Goal: Check status

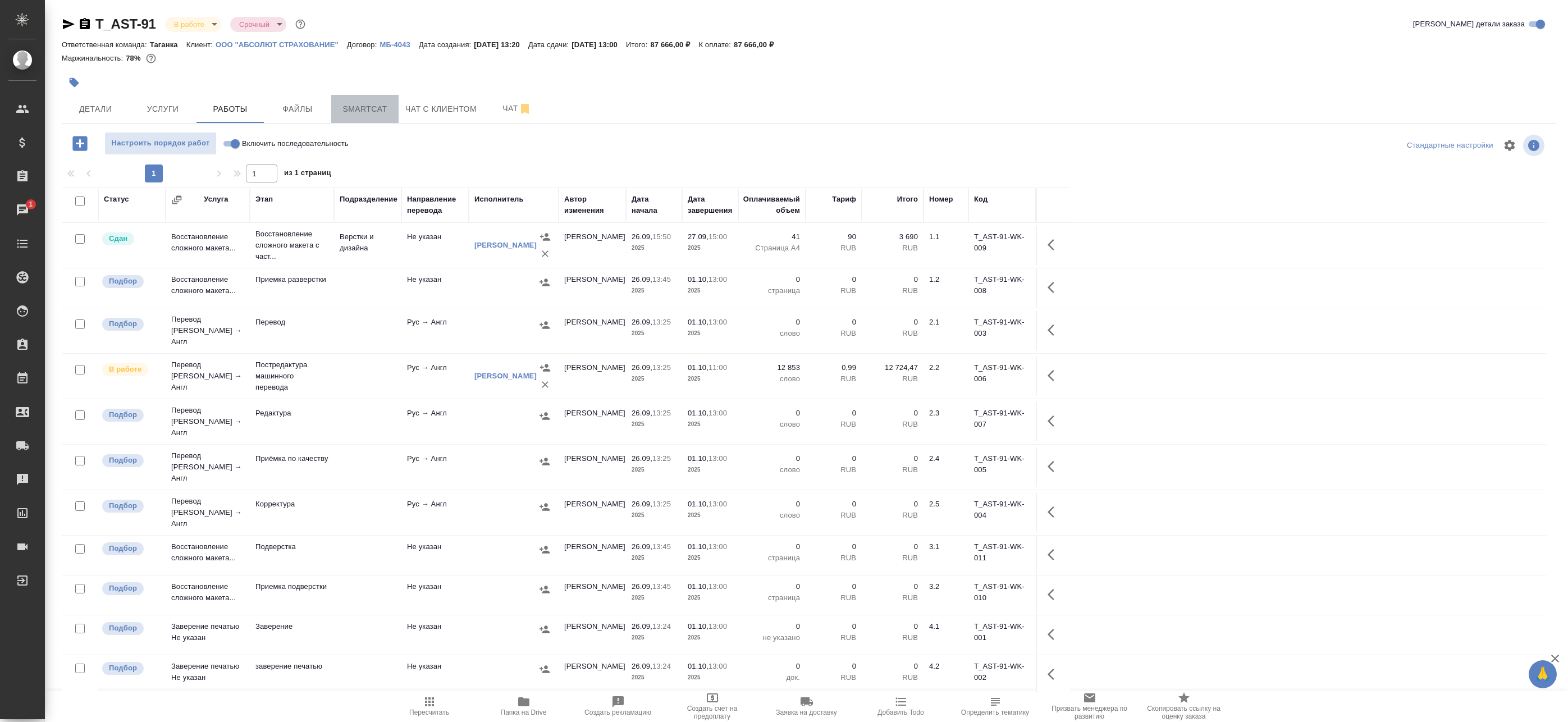
click at [378, 104] on span "Smartcat" at bounding box center [365, 109] width 54 height 14
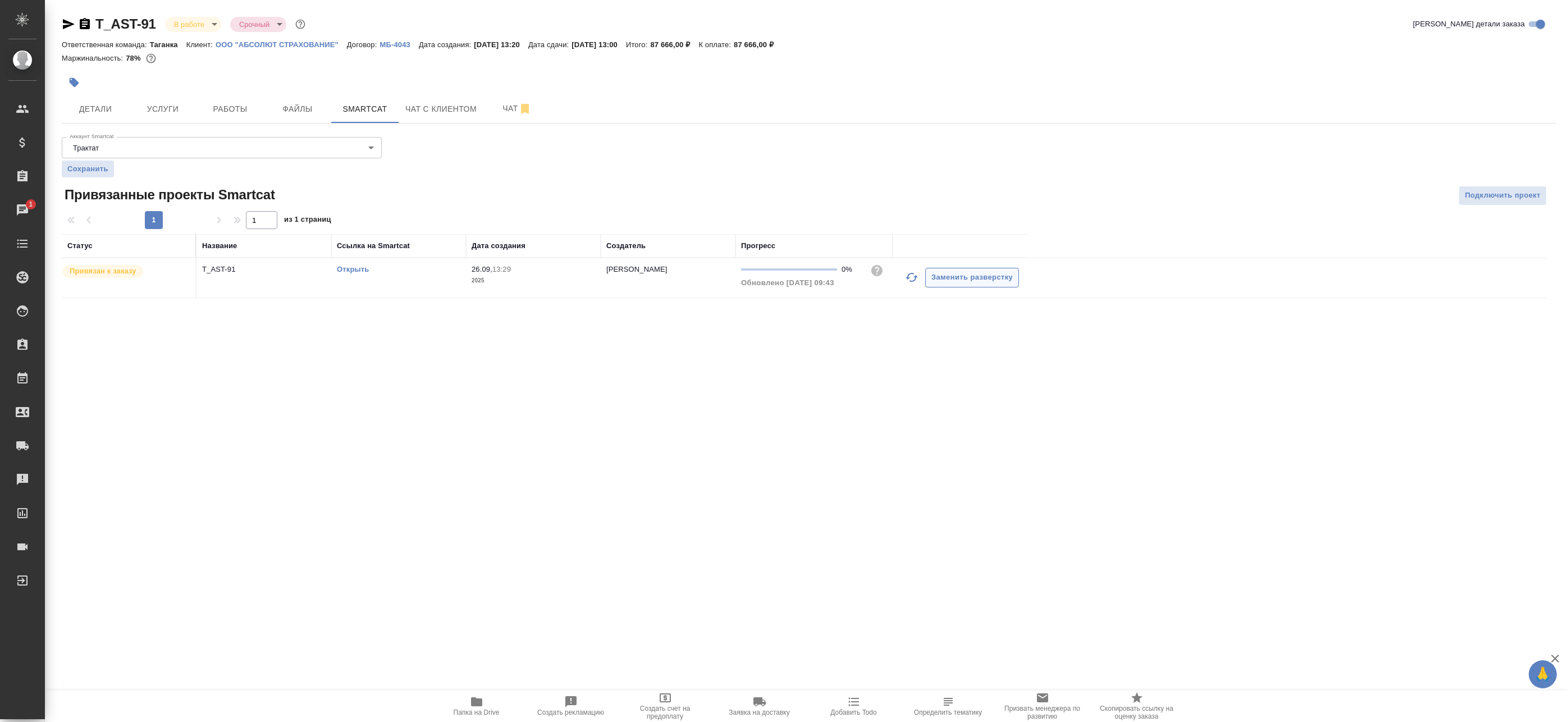
click at [915, 283] on icon "button" at bounding box center [911, 277] width 13 height 13
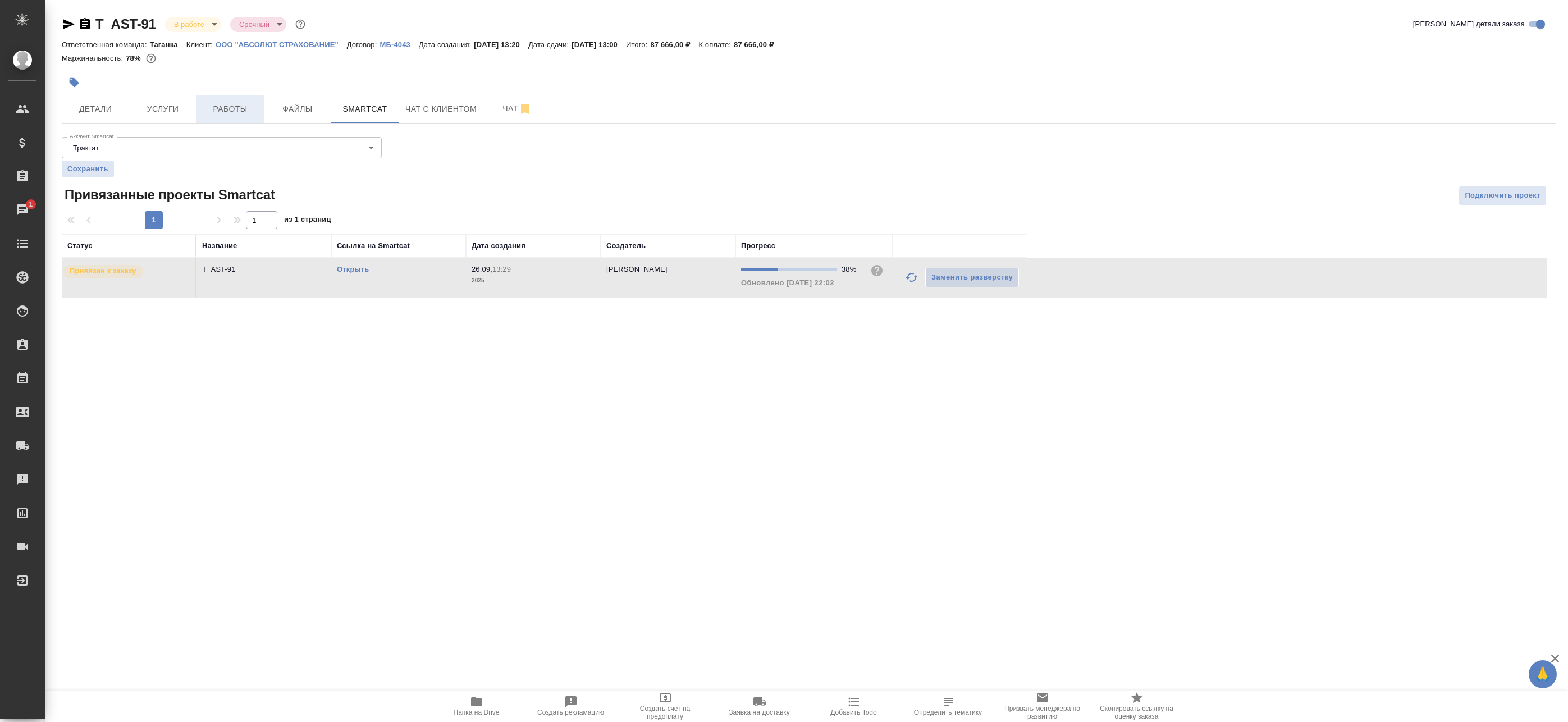
click at [236, 110] on span "Работы" at bounding box center [230, 109] width 54 height 14
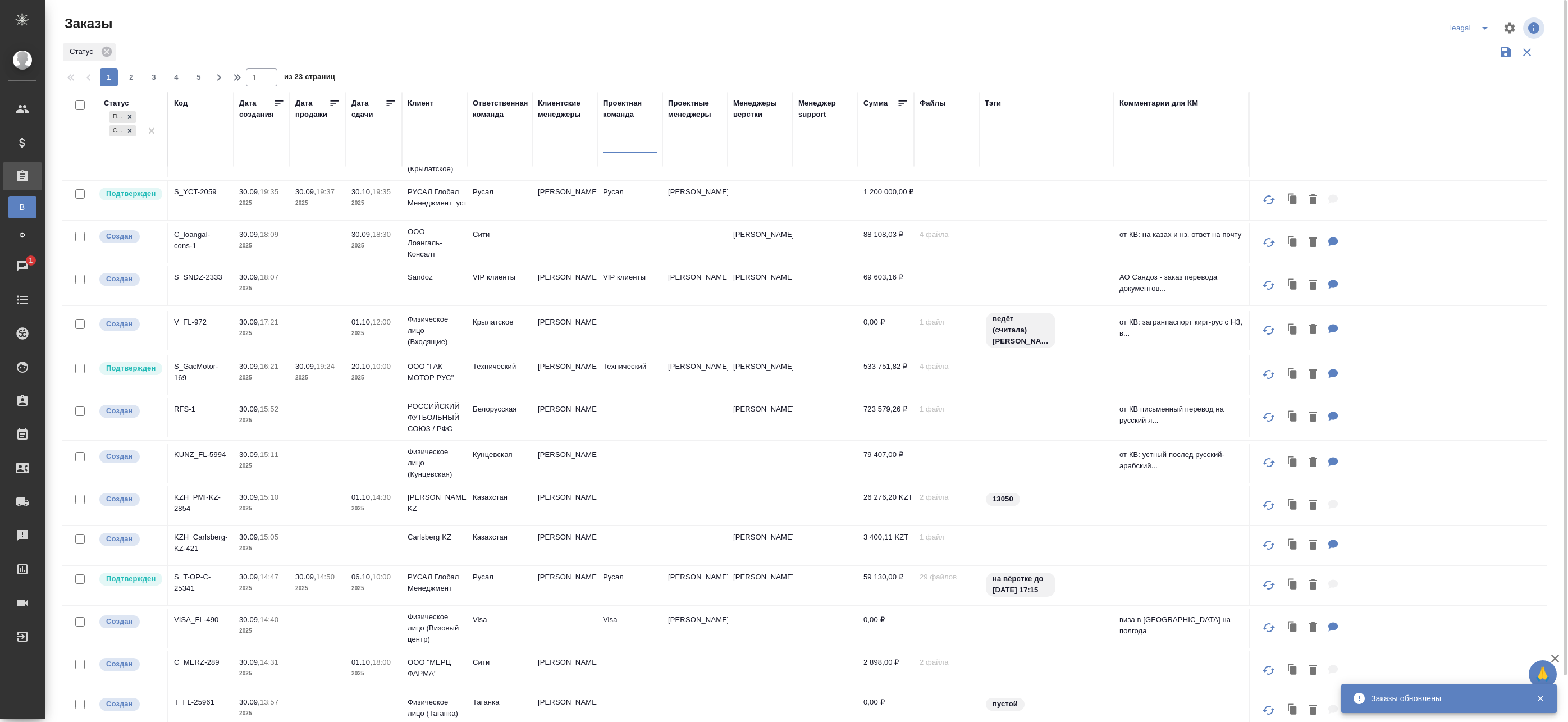
drag, startPoint x: 1514, startPoint y: 48, endPoint x: 1460, endPoint y: 25, distance: 58.7
click at [1520, 48] on icon "button" at bounding box center [1527, 52] width 13 height 13
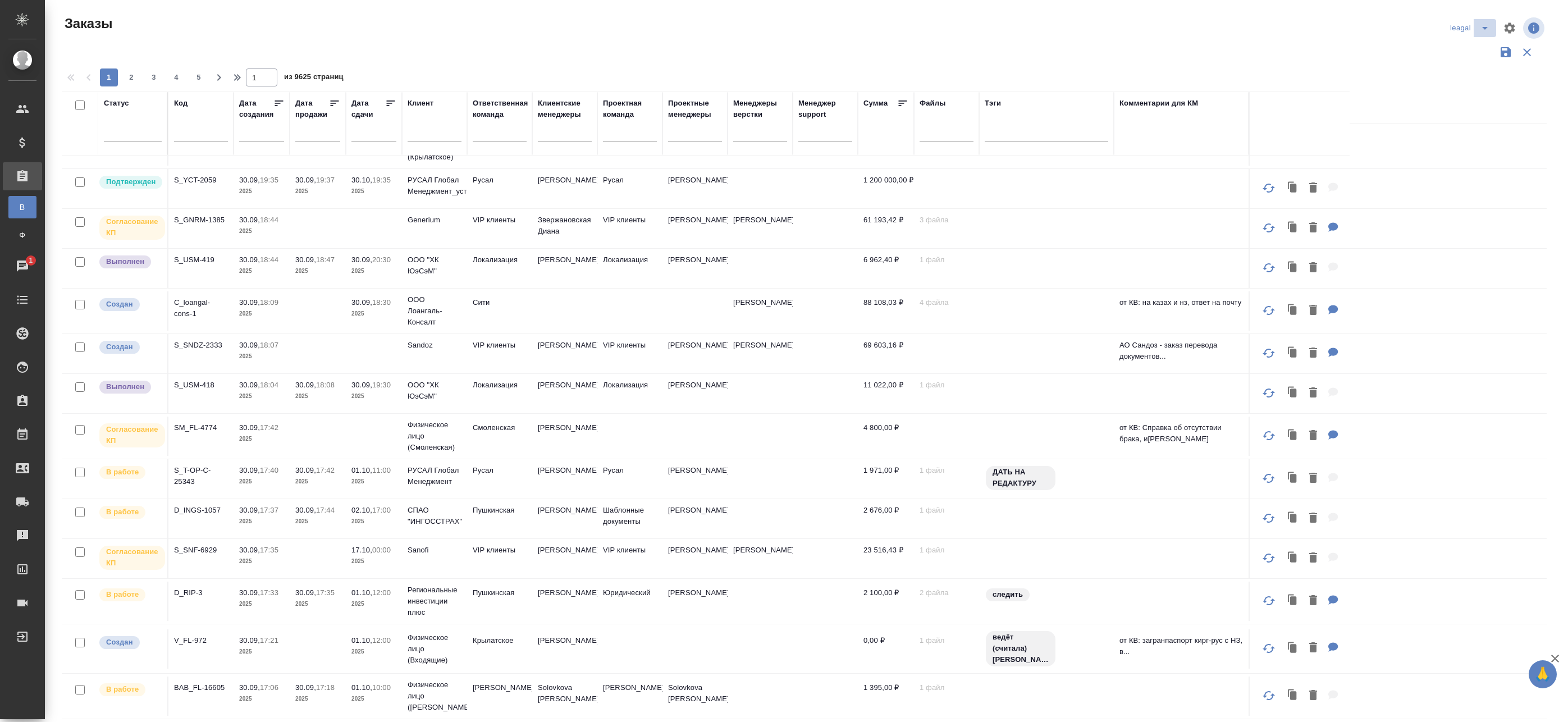
click at [1478, 30] on icon "split button" at bounding box center [1484, 28] width 13 height 13
click at [1462, 48] on li "Артак" at bounding box center [1463, 51] width 49 height 18
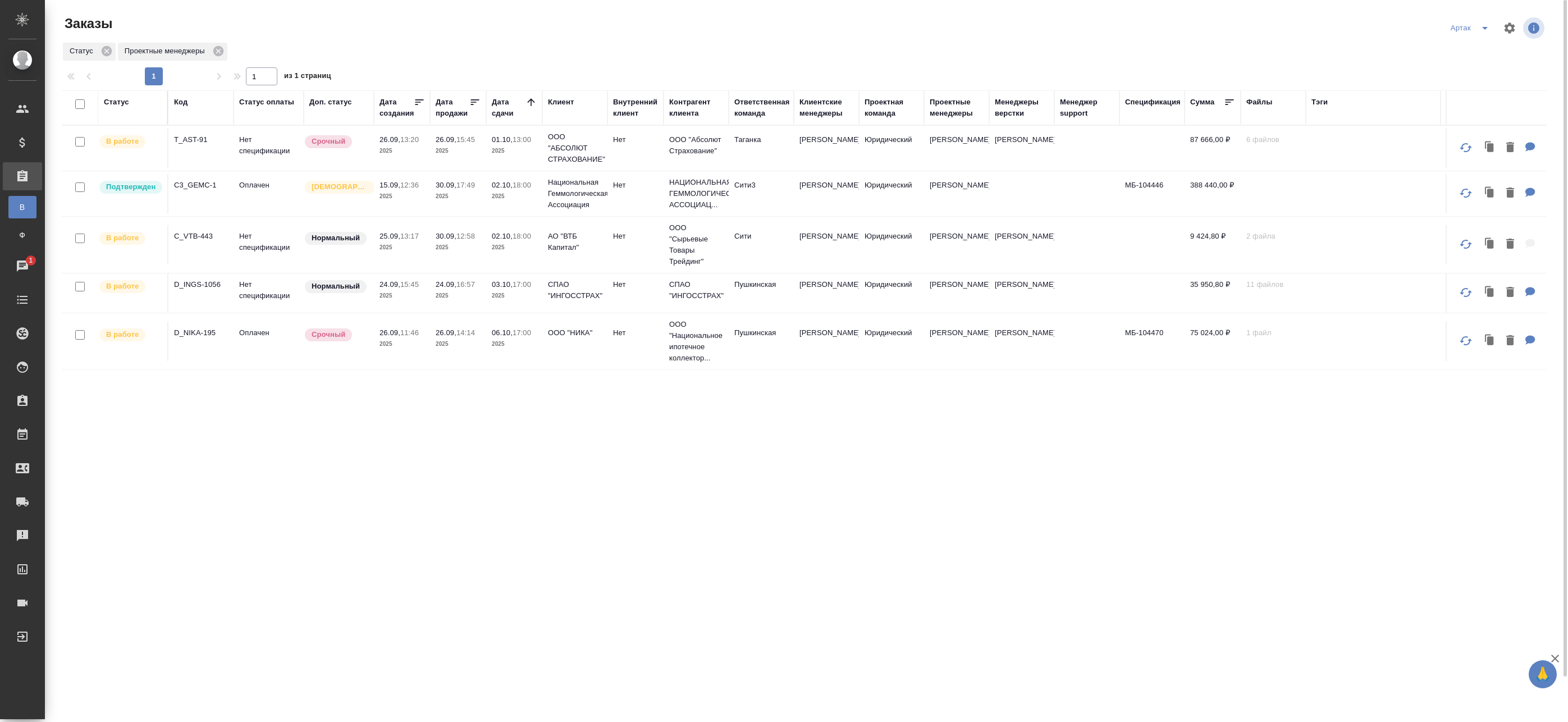
click at [955, 194] on td "[PERSON_NAME]" at bounding box center [956, 194] width 65 height 39
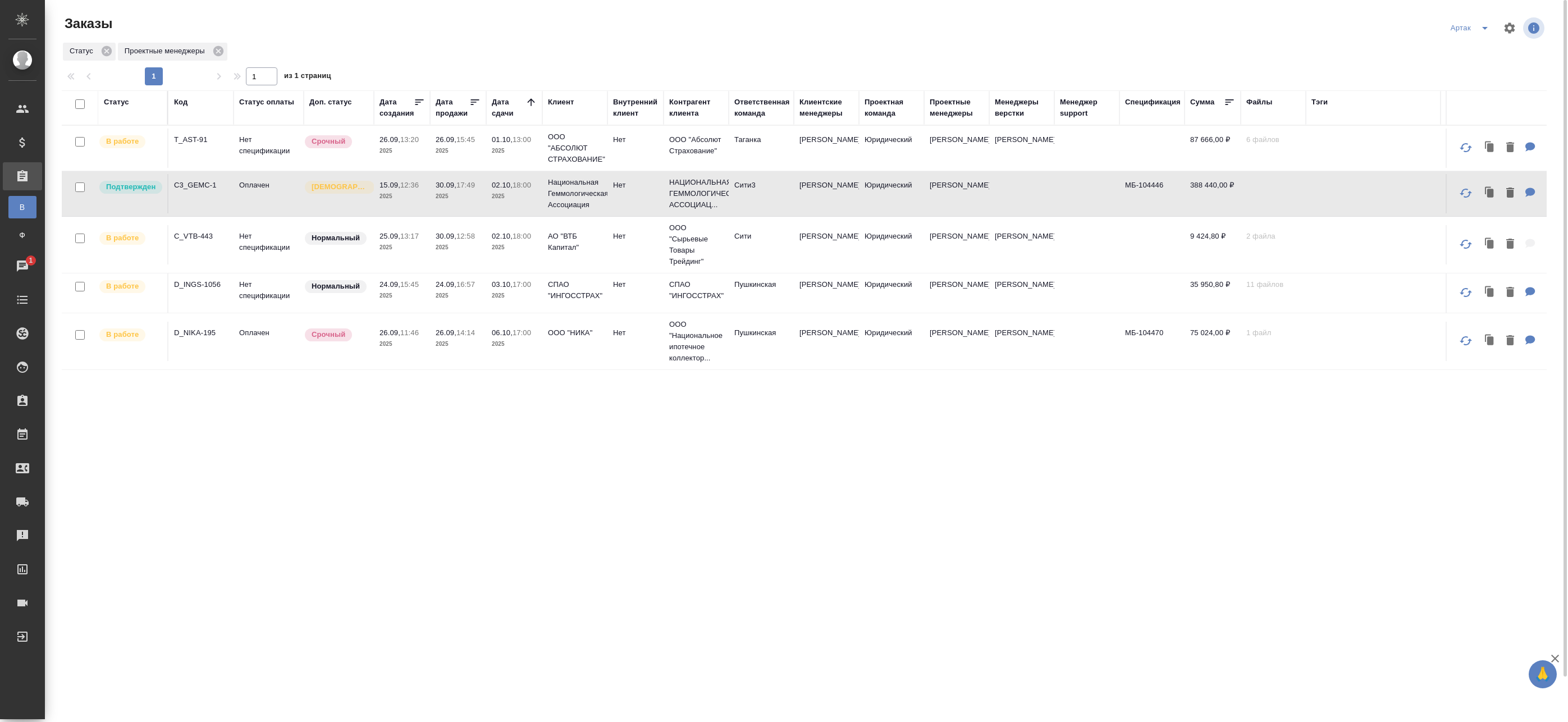
click at [1201, 212] on td "388 440,00 ₽" at bounding box center [1212, 194] width 56 height 39
click at [1201, 212] on td "388 440,00 ₽" at bounding box center [1212, 194] width 56 height 39
click at [573, 459] on div "Статус Код Статус оплаты Доп. статус Дата создания Дата продажи Дата сдачи Клие…" at bounding box center [804, 427] width 1485 height 674
click at [836, 489] on div "Статус Код Статус оплаты Доп. статус Дата создания Дата продажи Дата сдачи Клие…" at bounding box center [804, 427] width 1485 height 674
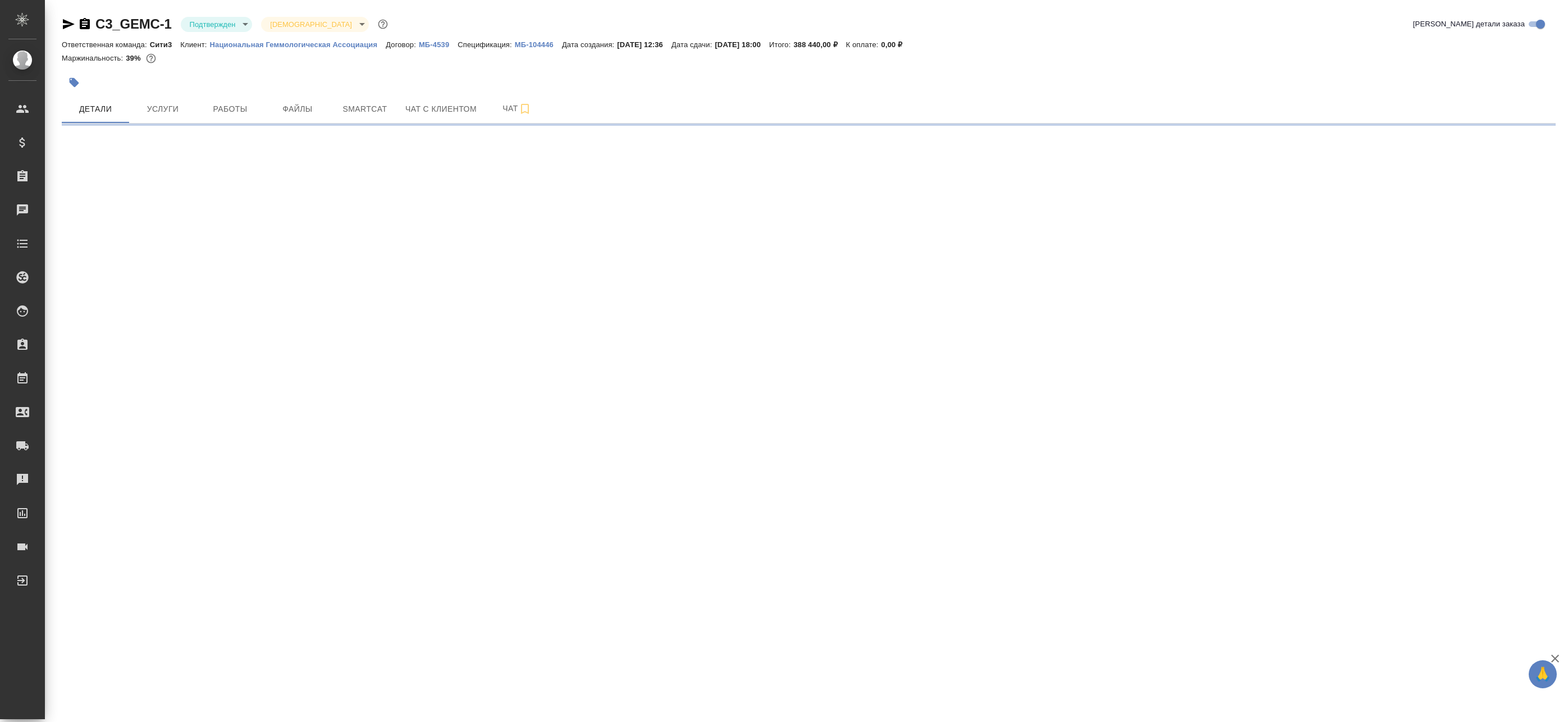
select select "RU"
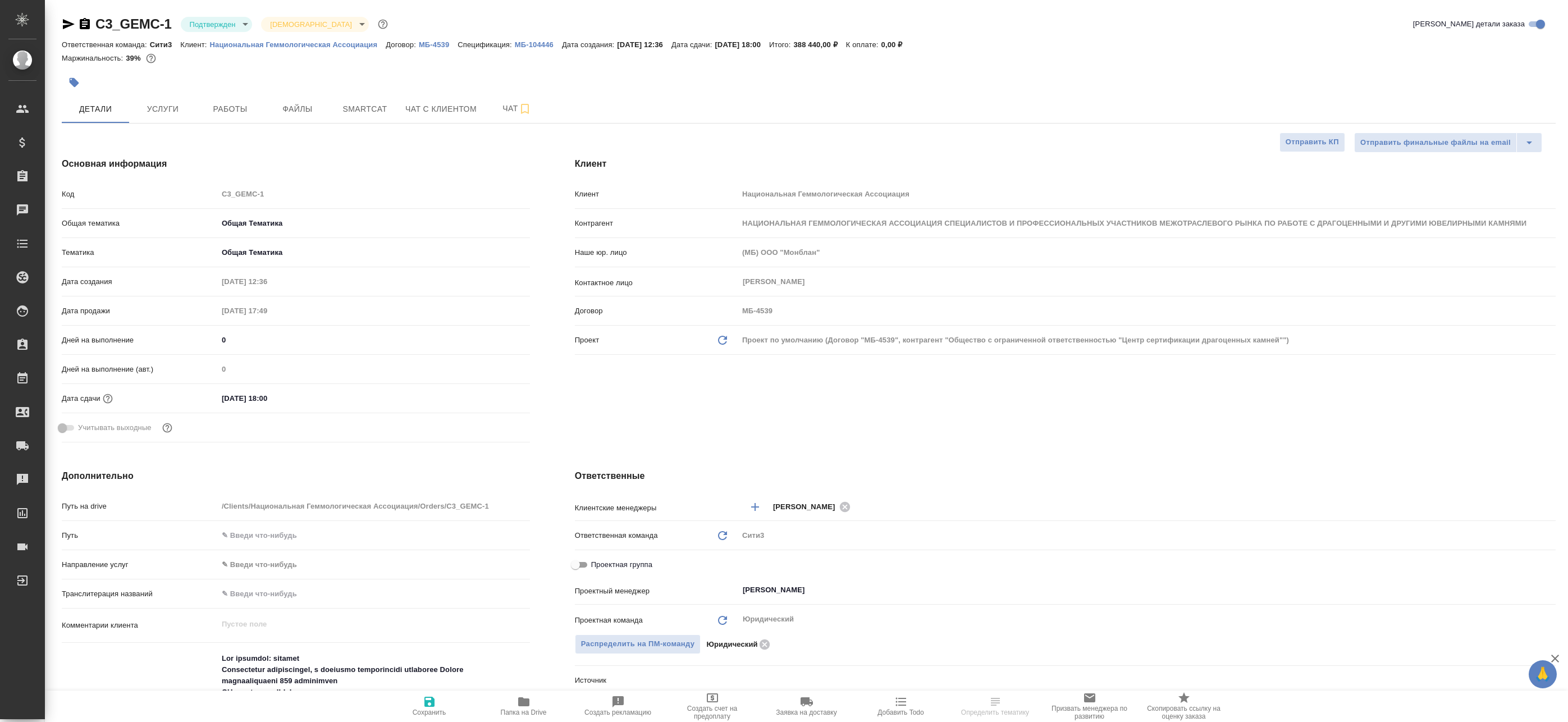
type textarea "x"
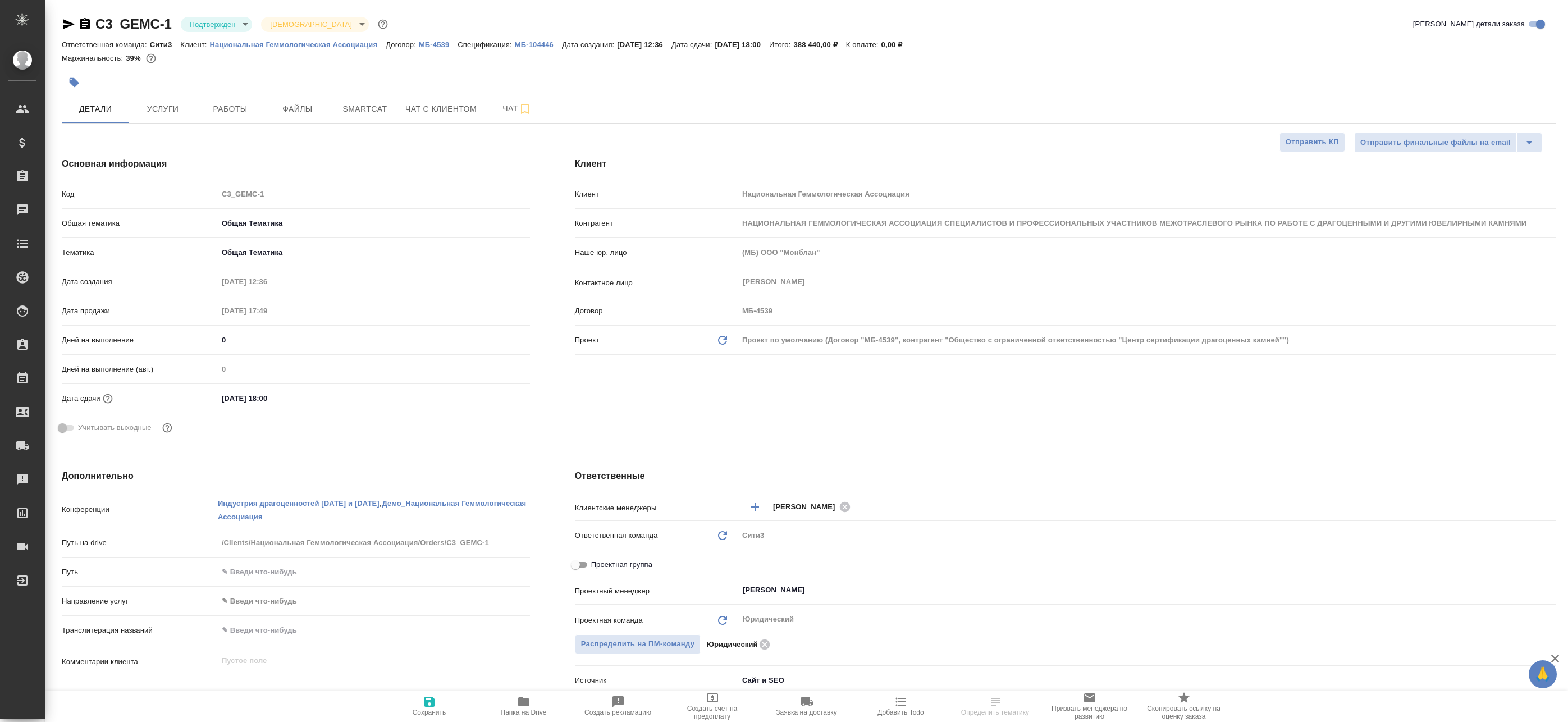
type textarea "x"
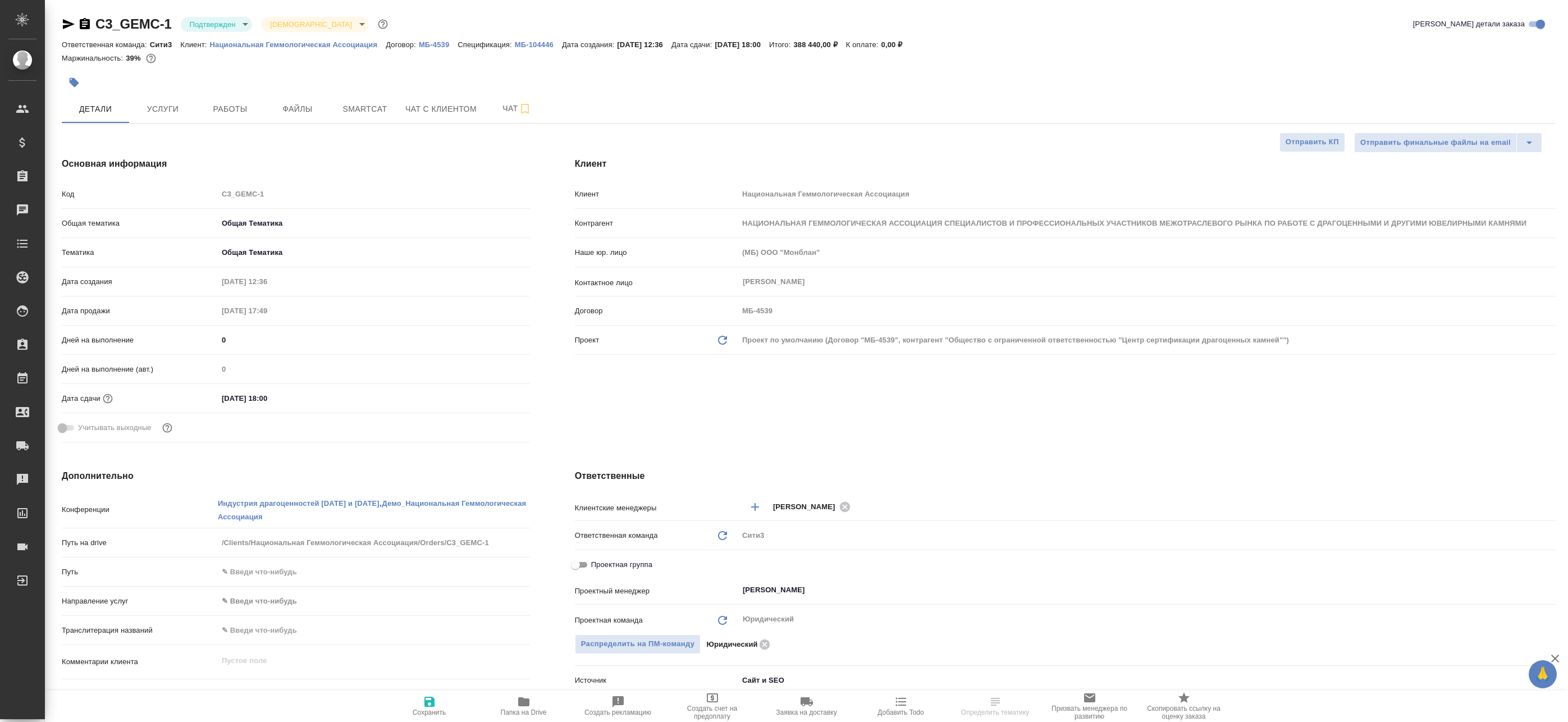
type textarea "x"
drag, startPoint x: 124, startPoint y: 58, endPoint x: 140, endPoint y: 59, distance: 16.0
click at [140, 59] on div "Маржинальность: 39%" at bounding box center [809, 58] width 1494 height 15
drag, startPoint x: 140, startPoint y: 59, endPoint x: 328, endPoint y: 73, distance: 188.5
click at [328, 73] on div at bounding box center [559, 83] width 996 height 25
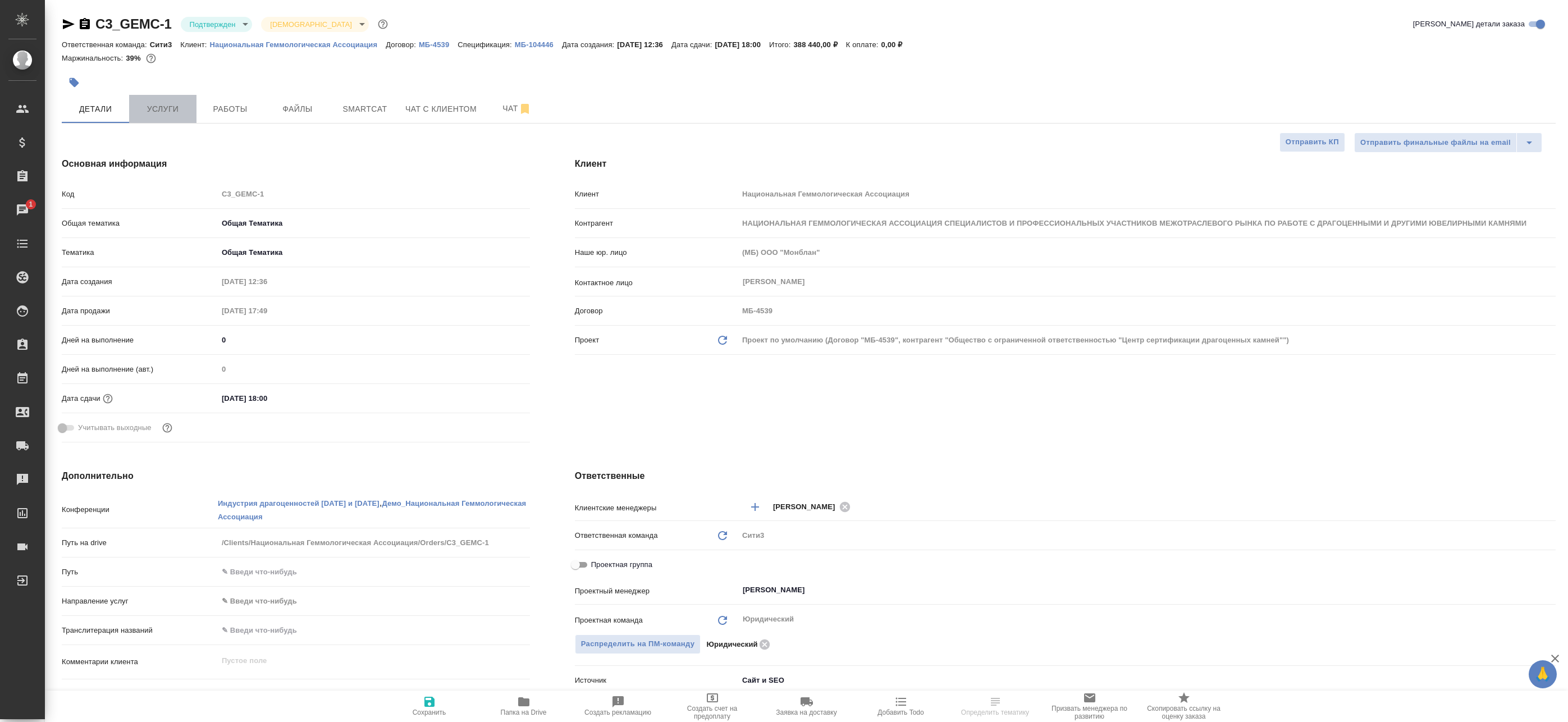
click at [165, 103] on span "Услуги" at bounding box center [163, 109] width 54 height 14
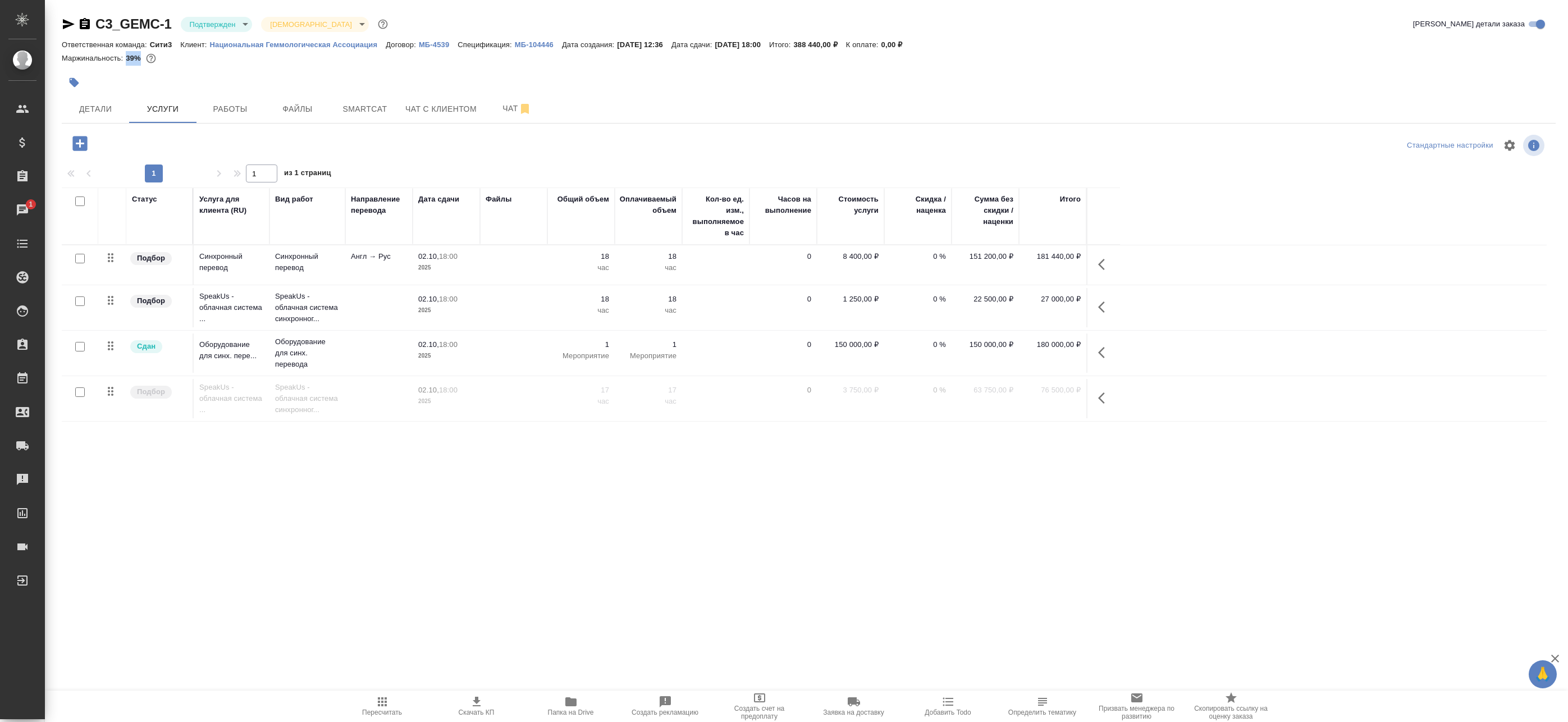
drag, startPoint x: 129, startPoint y: 59, endPoint x: 139, endPoint y: 59, distance: 10.0
click at [139, 59] on p "39%" at bounding box center [134, 58] width 17 height 8
click at [618, 126] on div "C3_GEMC-1 Подтвержден confirmed Святая троица holyTrinity Кратко детали заказа …" at bounding box center [809, 361] width 1506 height 722
drag, startPoint x: 533, startPoint y: 101, endPoint x: 572, endPoint y: 141, distance: 55.9
click at [530, 139] on div "C3_GEMC-1 Подтвержден confirmed Святая троица holyTrinity Кратко детали заказа …" at bounding box center [809, 361] width 1506 height 722
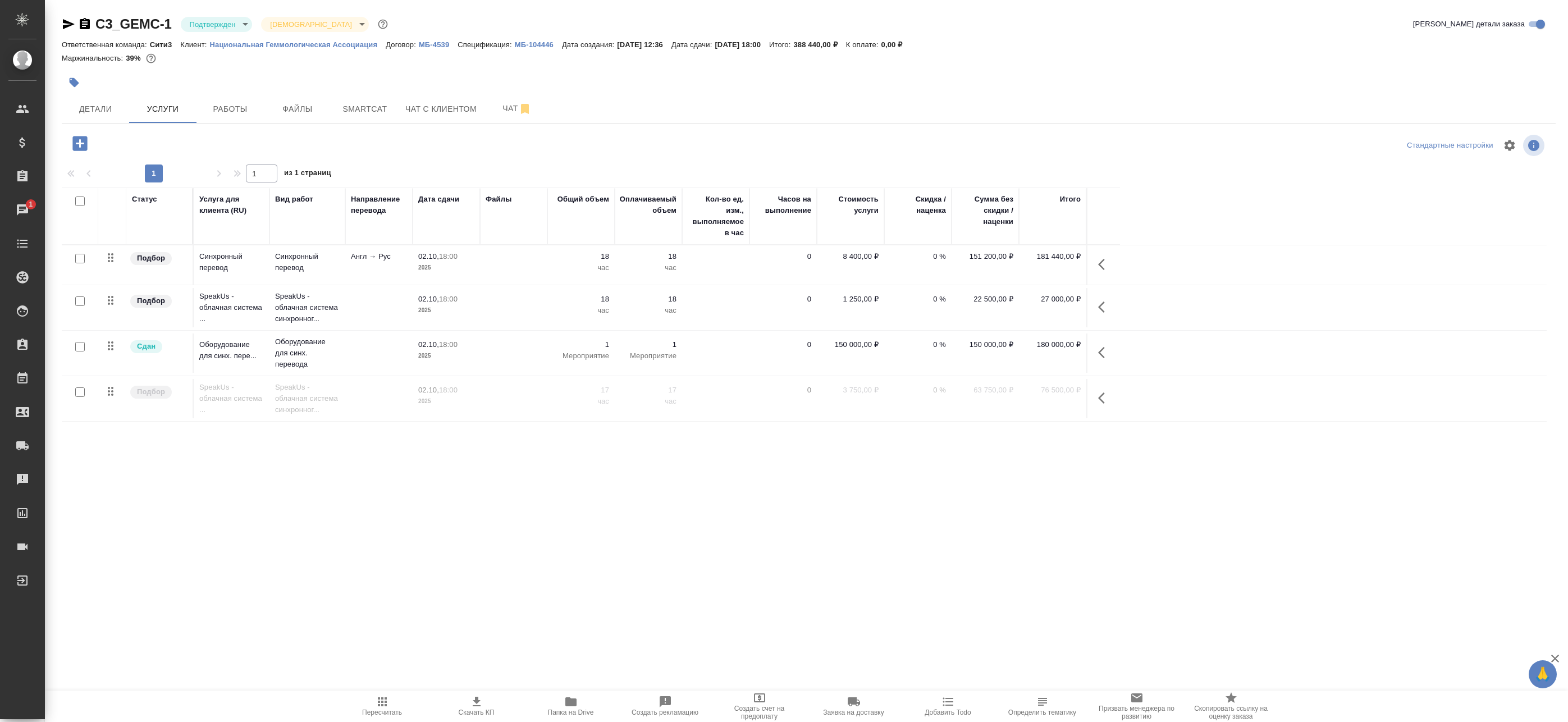
click at [313, 545] on div "Статус Услуга для клиента (RU) Вид работ Направление перевода Дата сдачи Файлы …" at bounding box center [804, 441] width 1485 height 505
